Goal: Task Accomplishment & Management: Manage account settings

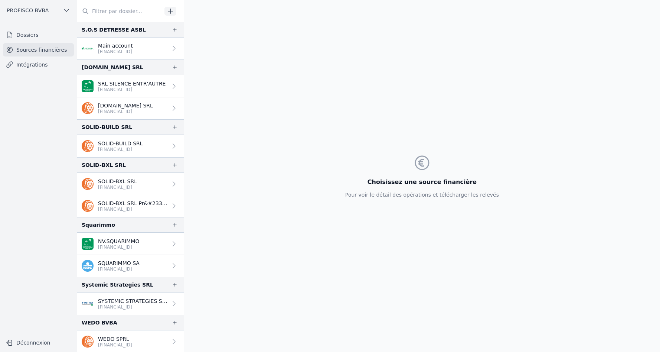
scroll to position [841, 0]
click at [30, 345] on button "Déconnexion" at bounding box center [38, 342] width 71 height 12
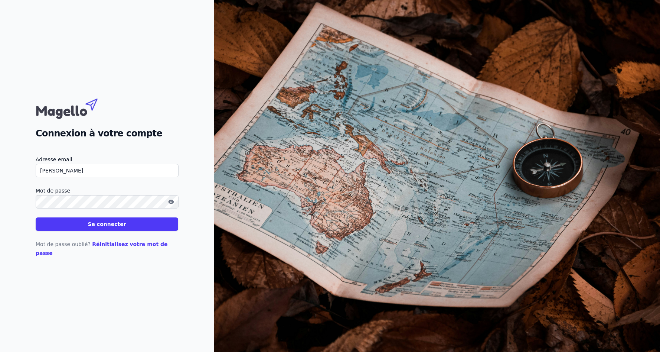
type input "[PERSON_NAME][EMAIL_ADDRESS][DOMAIN_NAME]"
click at [36, 217] on button "Se connecter" at bounding box center [107, 223] width 143 height 13
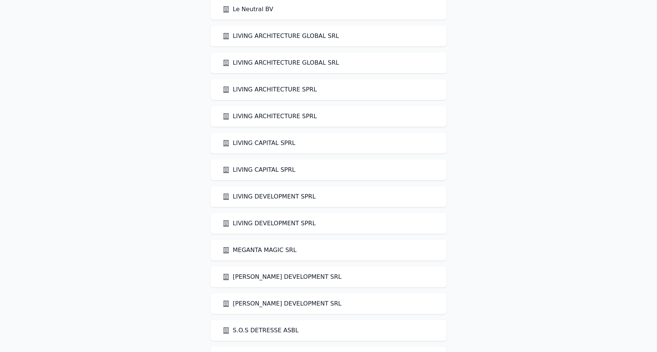
scroll to position [116, 0]
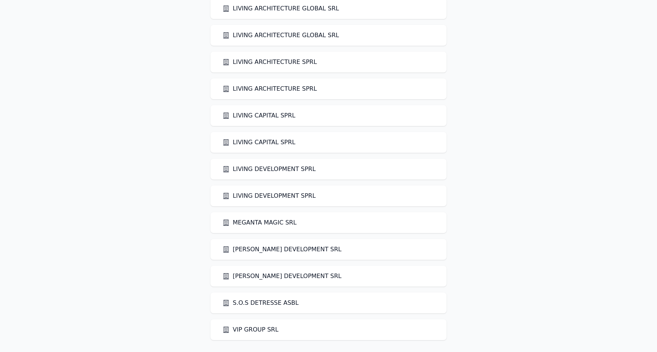
click at [239, 329] on link "VIP GROUP SRL" at bounding box center [250, 329] width 56 height 9
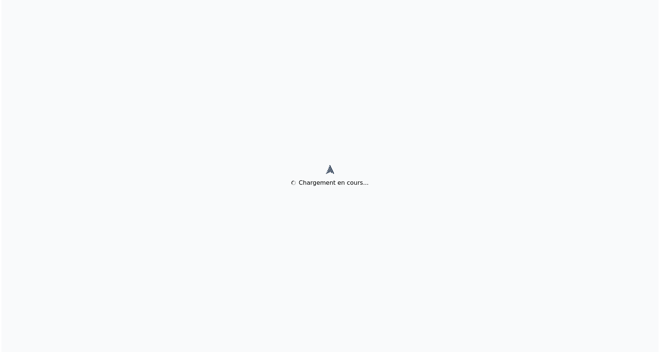
scroll to position [0, 0]
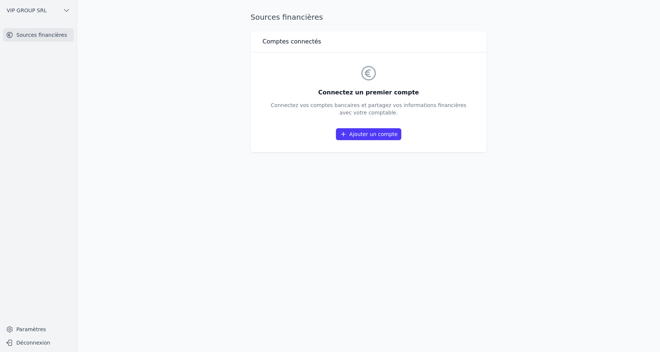
click at [65, 10] on icon "button" at bounding box center [66, 10] width 7 height 7
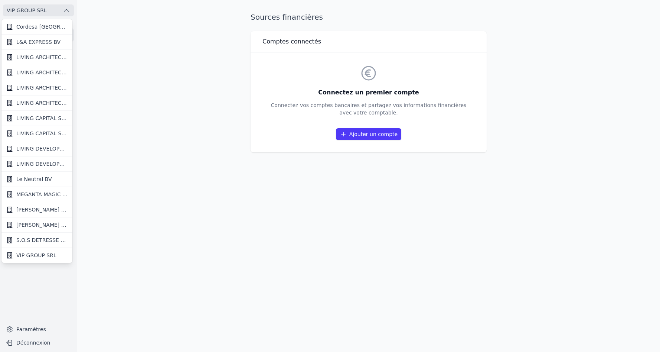
click at [131, 214] on div at bounding box center [330, 176] width 660 height 352
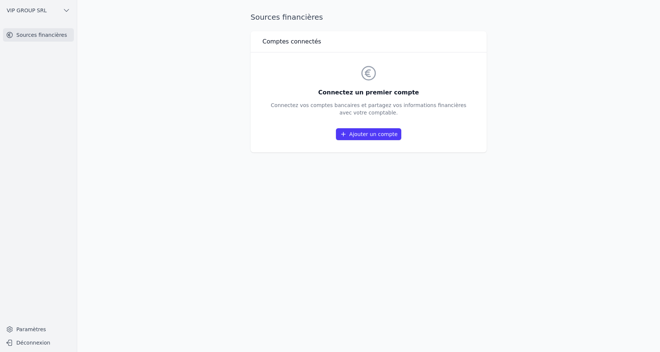
click at [40, 346] on button "Déconnexion" at bounding box center [38, 342] width 71 height 12
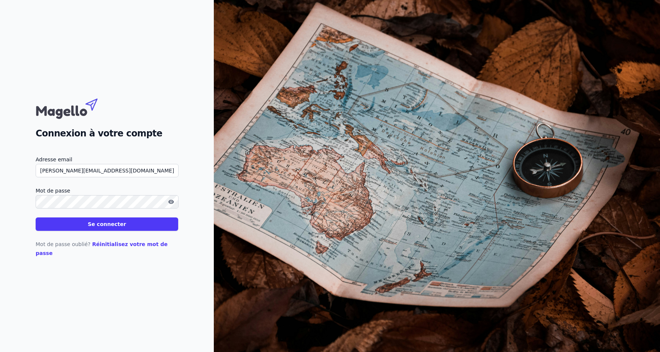
type input "[PERSON_NAME][EMAIL_ADDRESS][DOMAIN_NAME]"
click at [36, 217] on button "Se connecter" at bounding box center [107, 223] width 143 height 13
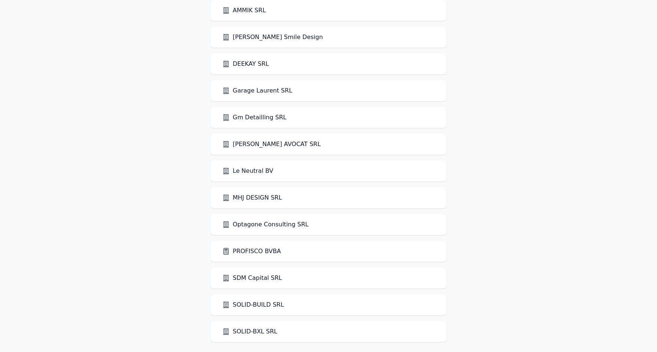
scroll to position [36, 0]
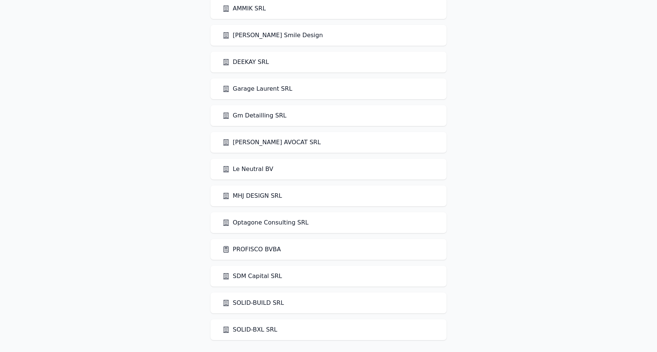
click at [237, 247] on link "PROFISCO BVBA" at bounding box center [251, 249] width 59 height 9
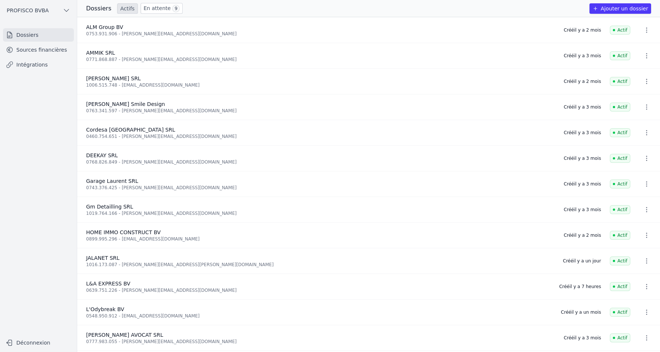
click at [54, 49] on link "Sources financières" at bounding box center [38, 49] width 71 height 13
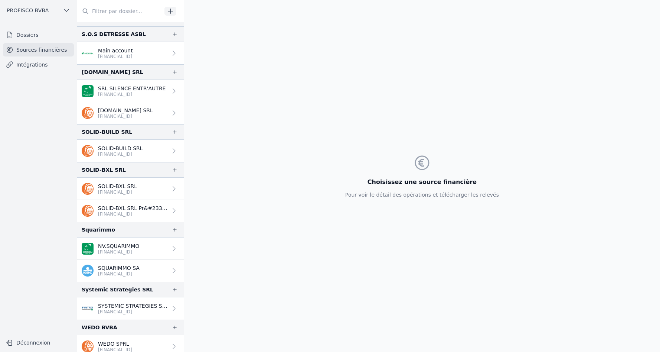
scroll to position [841, 0]
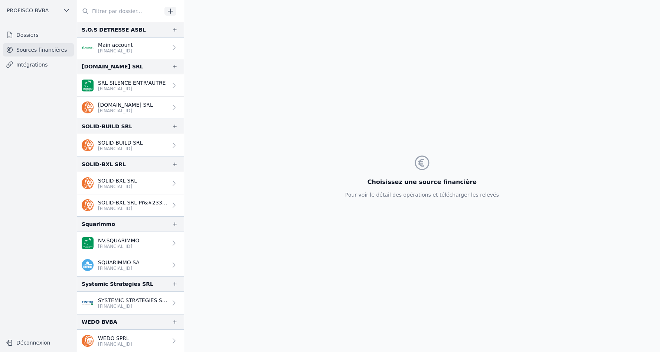
click at [30, 106] on nav "Dossiers Sources financières Intégrations" at bounding box center [38, 178] width 65 height 301
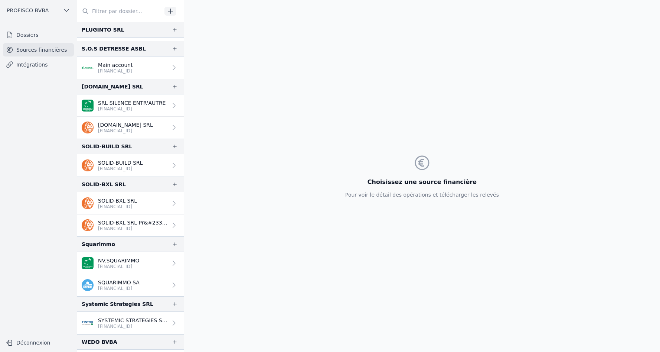
scroll to position [841, 0]
